Goal: Task Accomplishment & Management: Complete application form

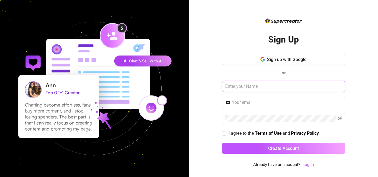
click at [268, 87] on input "text" at bounding box center [283, 86] width 123 height 11
click at [267, 85] on input "[EMAIL_ADDRESS][DOMAIN_NAME]" at bounding box center [283, 86] width 123 height 11
type input "[EMAIL_ADDRESS][DOMAIN_NAME]"
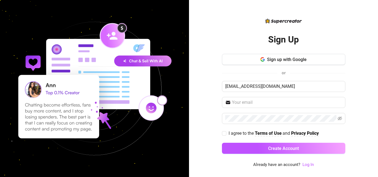
drag, startPoint x: 217, startPoint y: 72, endPoint x: 214, endPoint y: 73, distance: 3.3
click at [214, 73] on div "Sign Up Sign up with Google or [EMAIL_ADDRESS][DOMAIN_NAME] I agree to the Term…" at bounding box center [283, 88] width 189 height 177
click at [247, 106] on input "text" at bounding box center [287, 102] width 110 height 7
paste input "[EMAIL_ADDRESS][DOMAIN_NAME]"
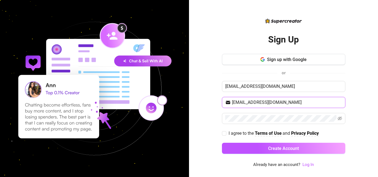
type input "[EMAIL_ADDRESS][DOMAIN_NAME]"
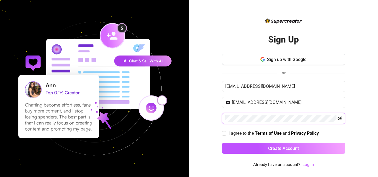
click at [339, 119] on icon "eye-invisible" at bounding box center [339, 119] width 4 height 4
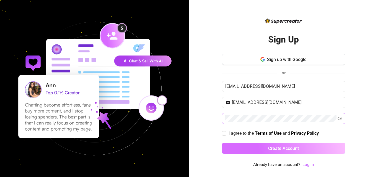
click at [299, 152] on button "Create Account" at bounding box center [283, 148] width 123 height 11
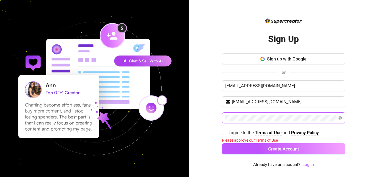
drag, startPoint x: 224, startPoint y: 132, endPoint x: 228, endPoint y: 138, distance: 7.5
click at [224, 132] on input "I agree to the Terms of Use and Privacy Policy" at bounding box center [224, 133] width 4 height 4
checkbox input "true"
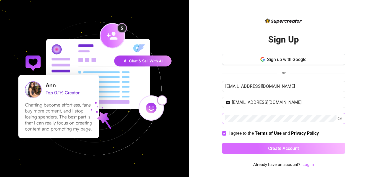
click at [240, 148] on button "Create Account" at bounding box center [283, 148] width 123 height 11
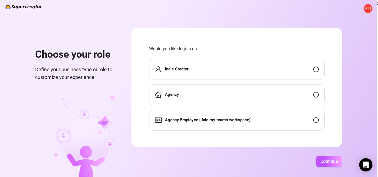
click at [214, 124] on div "Agency Employee (Join my team's workspace)" at bounding box center [202, 120] width 95 height 7
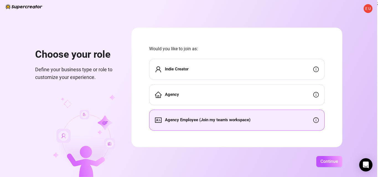
click at [215, 124] on div "Agency Employee (Join my team's workspace)" at bounding box center [202, 120] width 95 height 7
click at [325, 161] on span "Continue" at bounding box center [329, 161] width 18 height 5
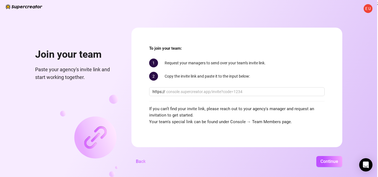
click at [200, 51] on span "To join your team:" at bounding box center [236, 48] width 175 height 7
click at [336, 161] on span "Continue" at bounding box center [329, 161] width 18 height 5
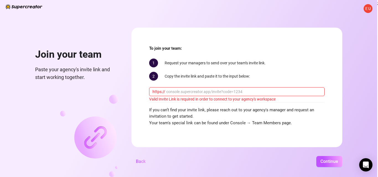
click at [235, 92] on input "text" at bounding box center [243, 92] width 155 height 6
